Goal: Transaction & Acquisition: Book appointment/travel/reservation

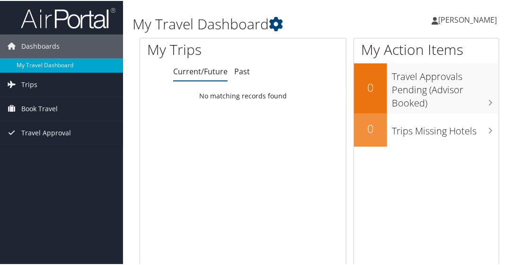
click at [256, 190] on div "Loading... No matching records found" at bounding box center [243, 177] width 206 height 180
click at [46, 107] on span "Book Travel" at bounding box center [39, 108] width 36 height 24
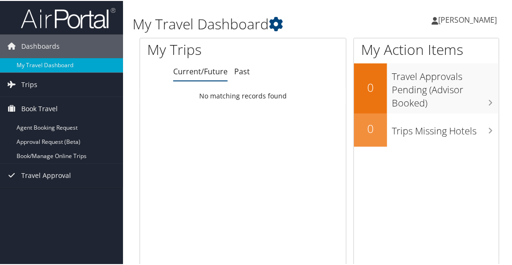
click at [23, 82] on span "Trips" at bounding box center [29, 84] width 16 height 24
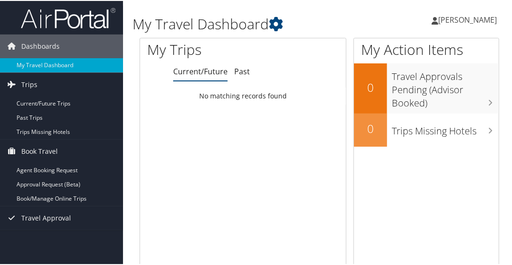
click at [37, 196] on link "Book/Manage Online Trips" at bounding box center [61, 198] width 123 height 14
